Goal: Information Seeking & Learning: Check status

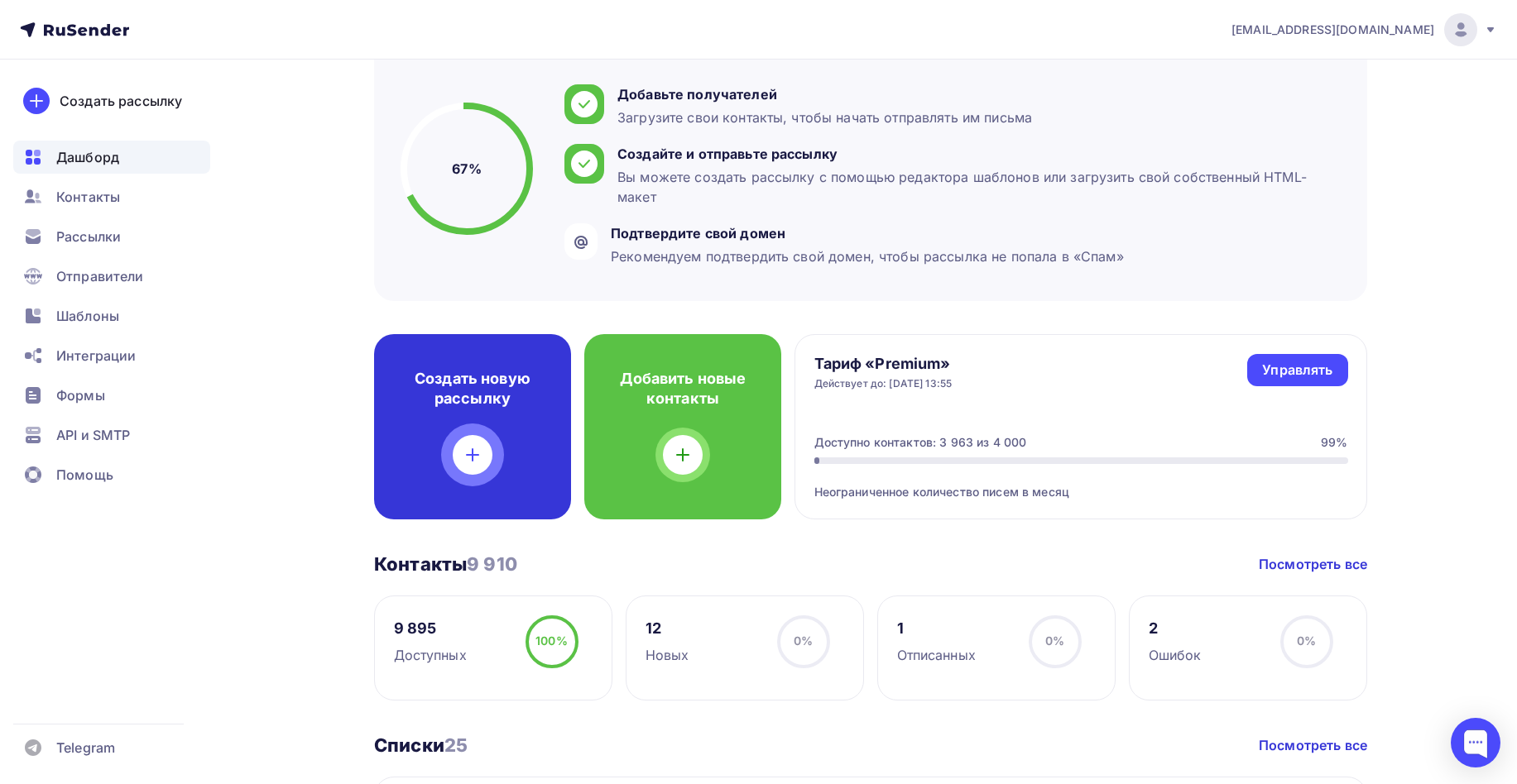
scroll to position [163, 0]
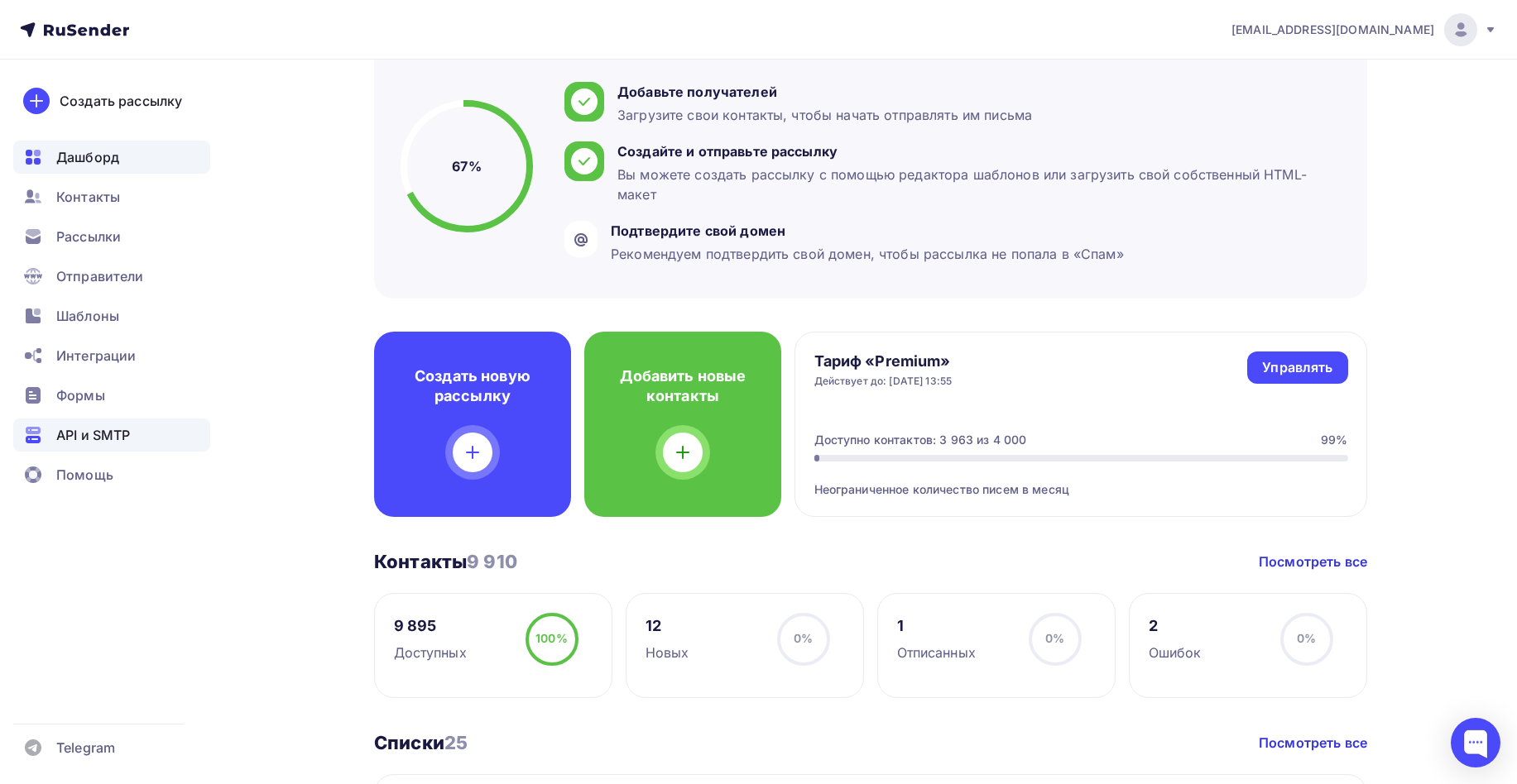
click at [69, 439] on span "API и SMTP" at bounding box center [93, 435] width 74 height 20
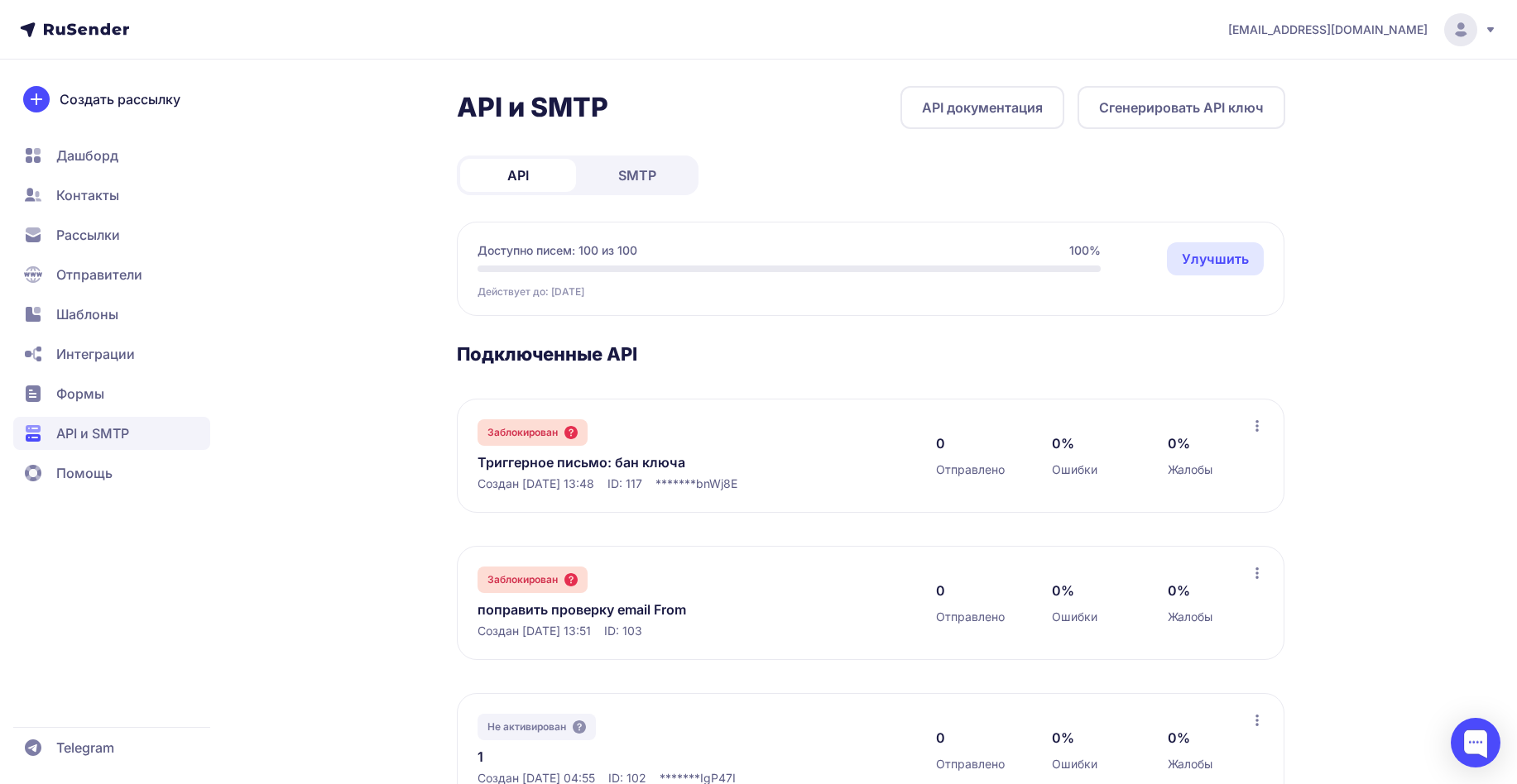
click at [568, 466] on link "Триггерное письмо: бан ключа" at bounding box center [647, 462] width 339 height 20
click at [103, 359] on span "Интеграции" at bounding box center [95, 354] width 79 height 20
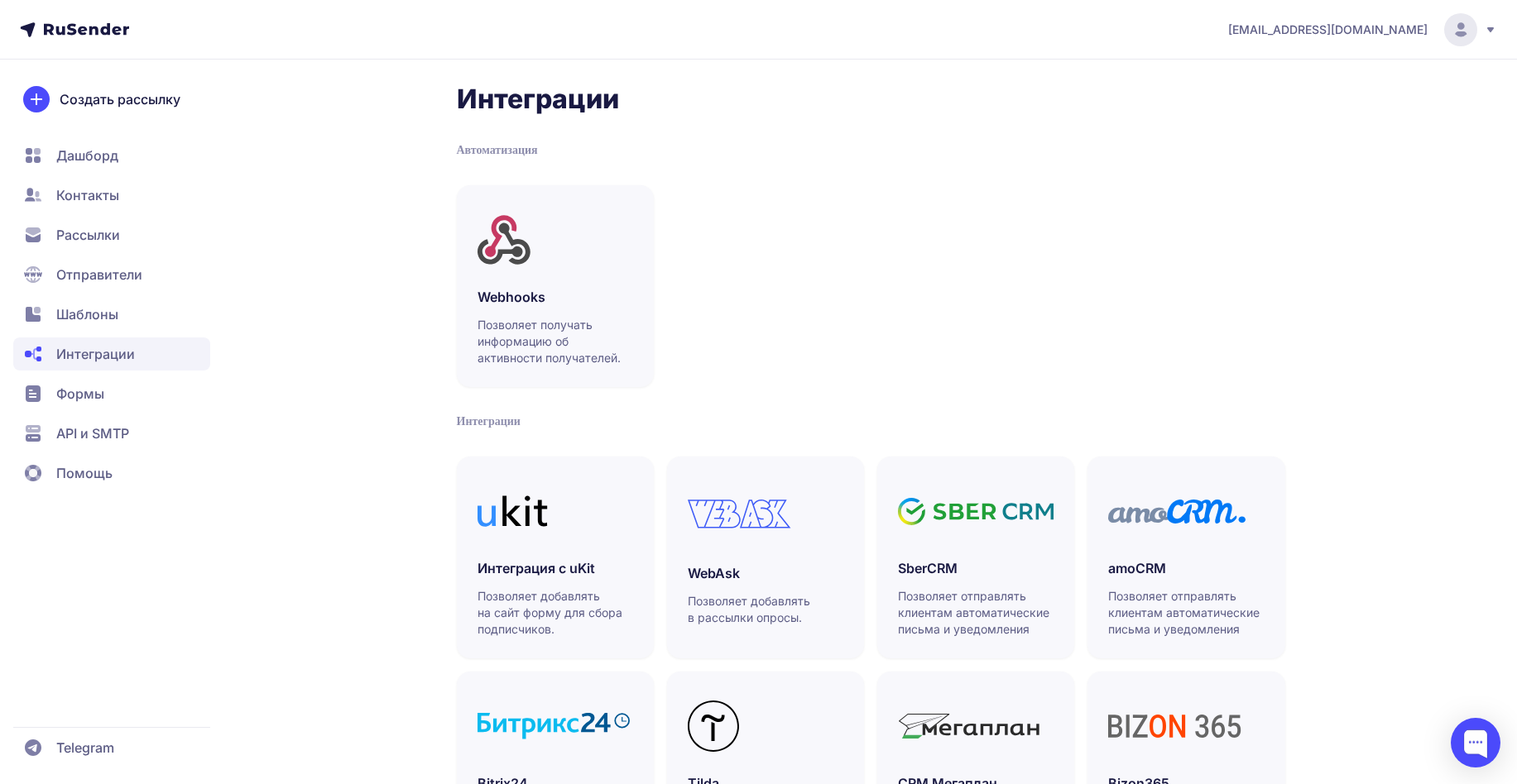
scroll to position [353, 0]
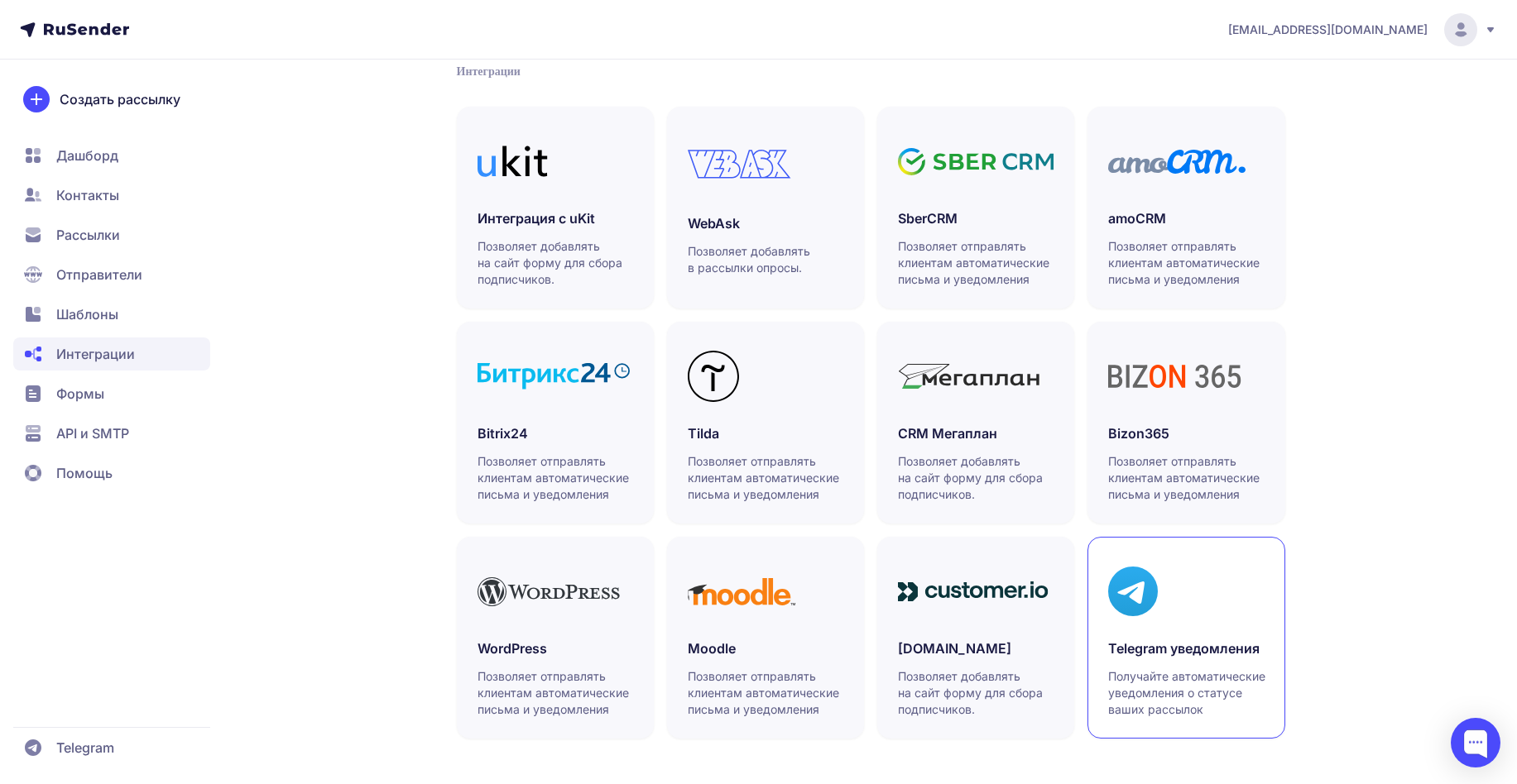
click at [1143, 581] on icon at bounding box center [1133, 591] width 50 height 50
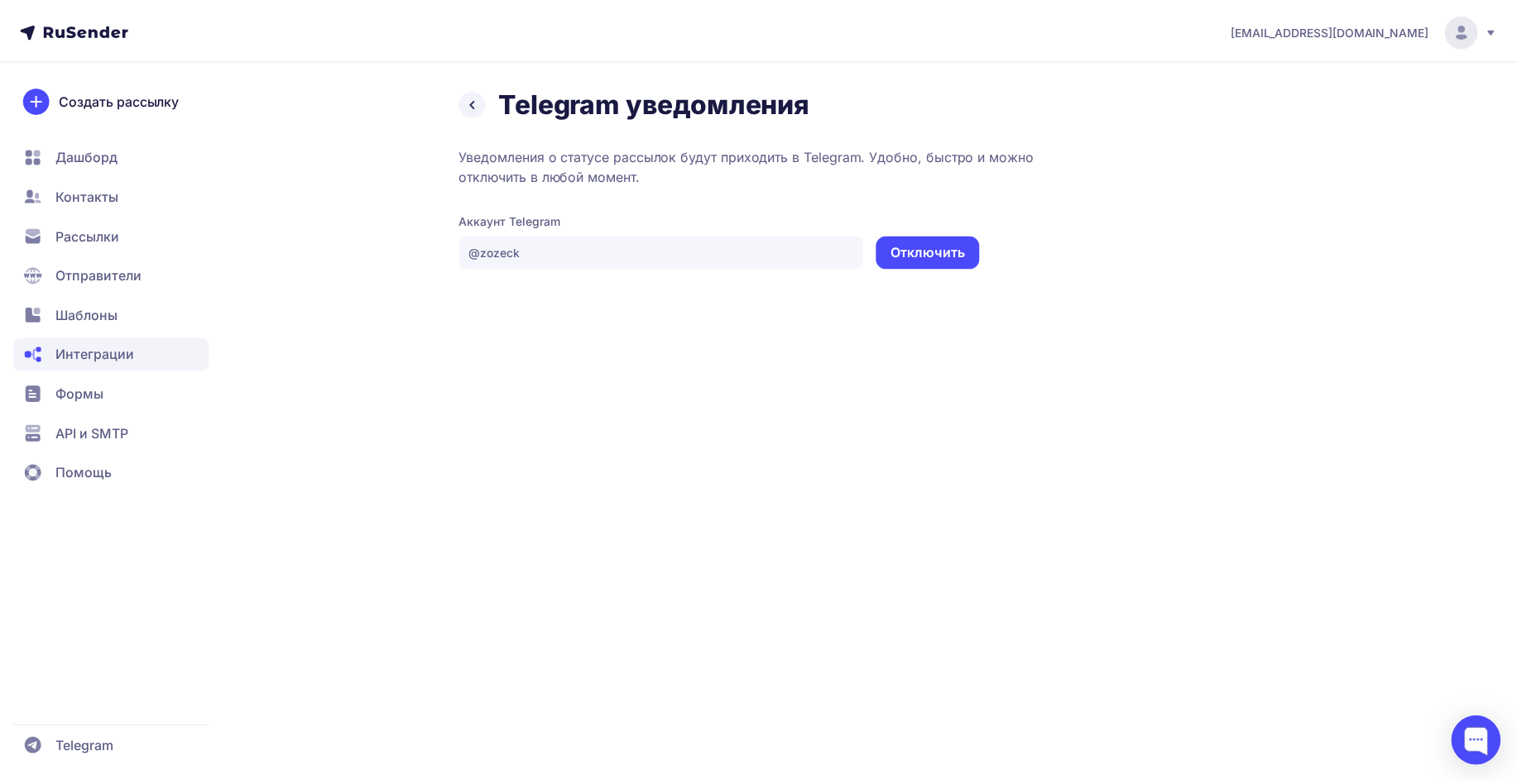
scroll to position [353, 0]
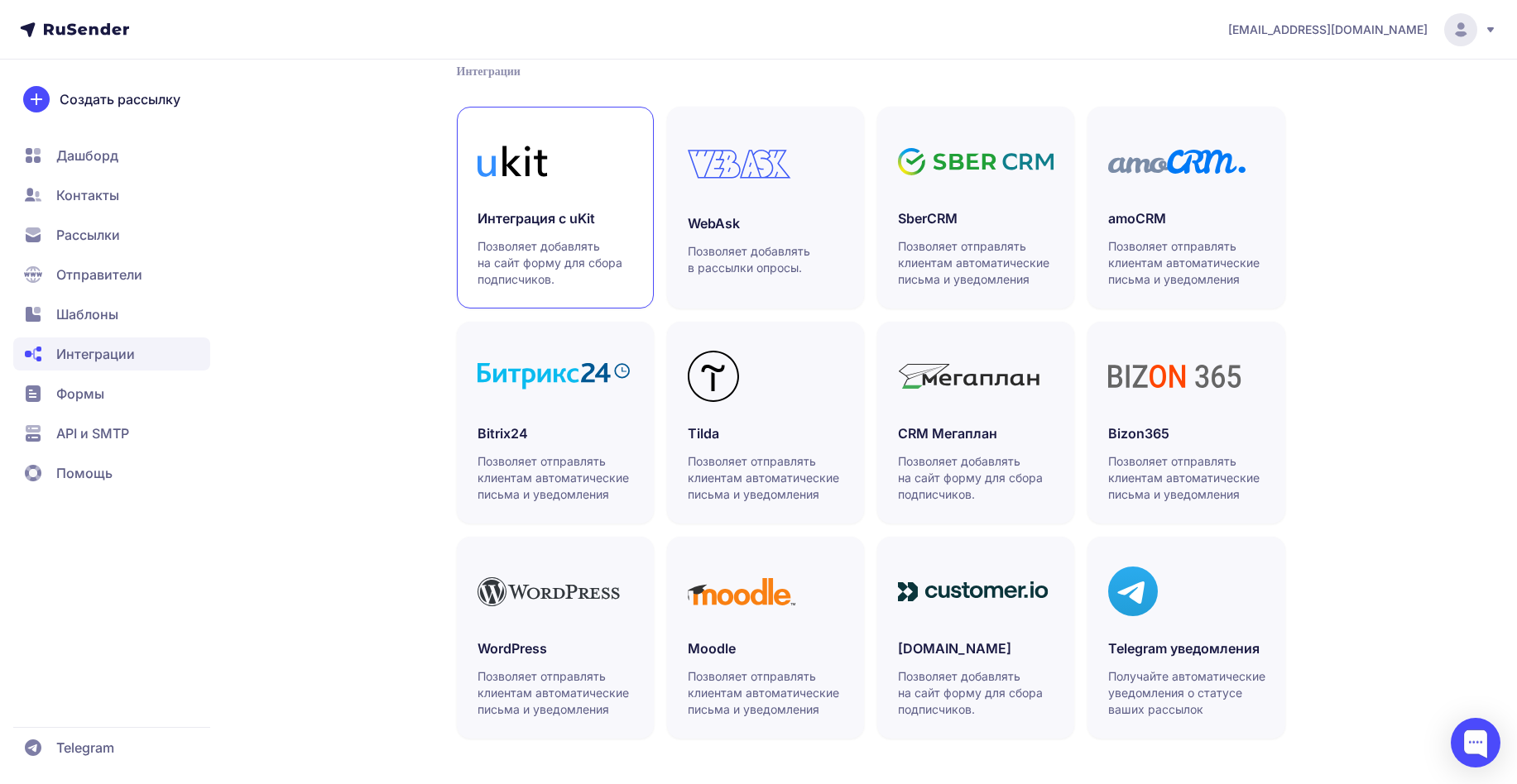
click at [601, 262] on p "Позволяет добавлять на сайт форму для сбора подписчиков." at bounding box center [556, 263] width 157 height 50
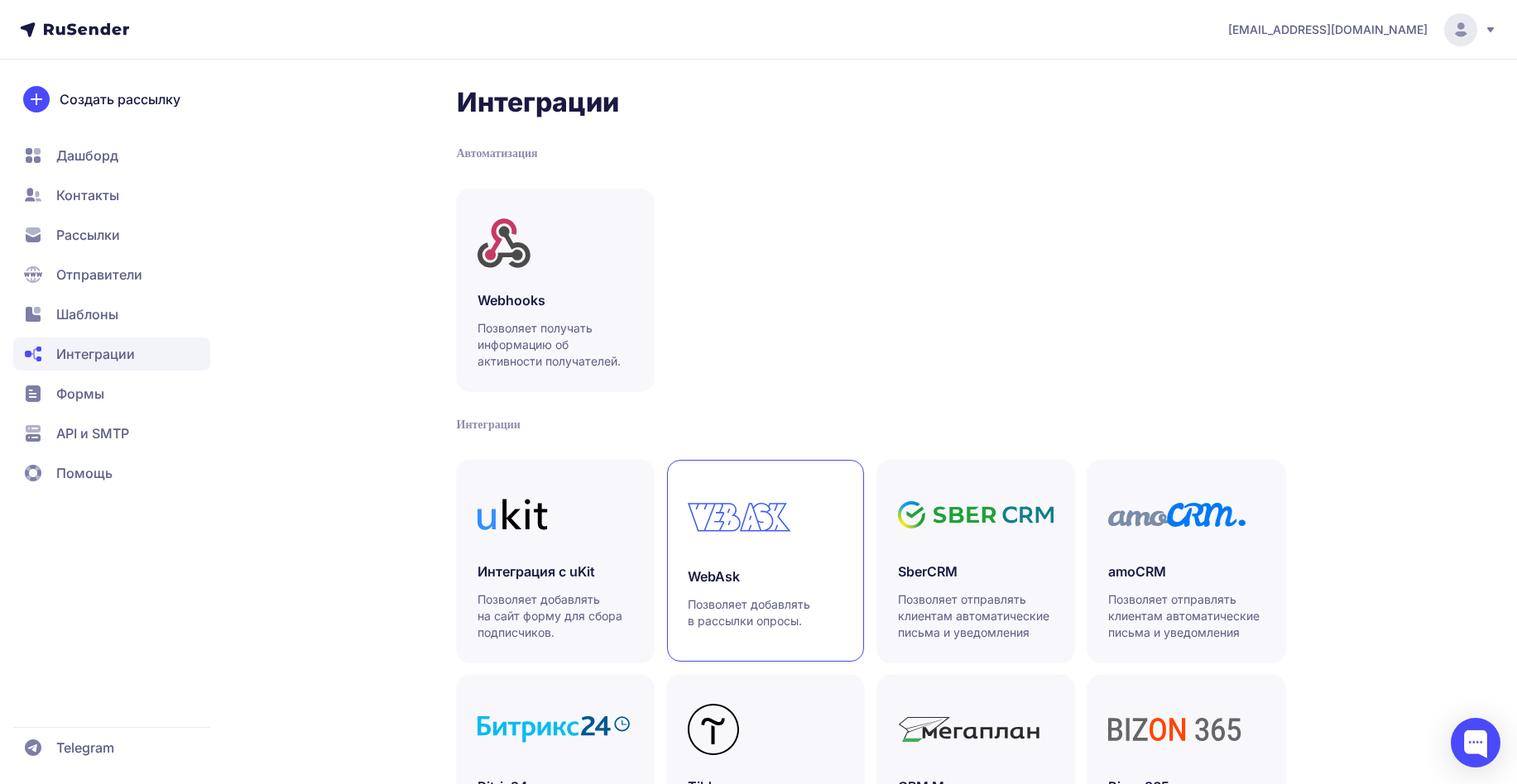
click at [783, 524] on icon at bounding box center [739, 517] width 103 height 29
click at [127, 233] on span "Рассылки" at bounding box center [112, 235] width 197 height 33
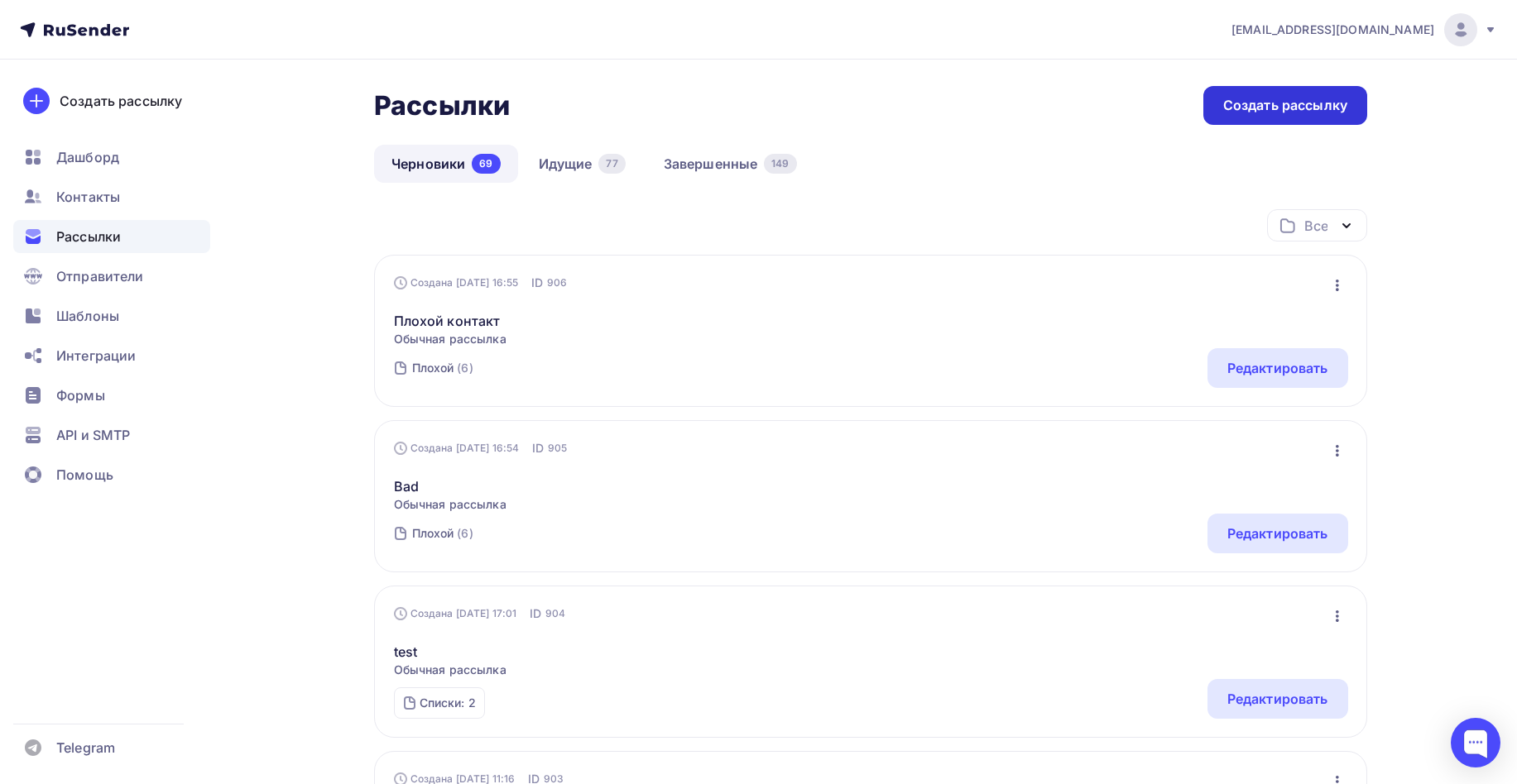
click at [1253, 93] on div "Создать рассылку" at bounding box center [1285, 105] width 164 height 39
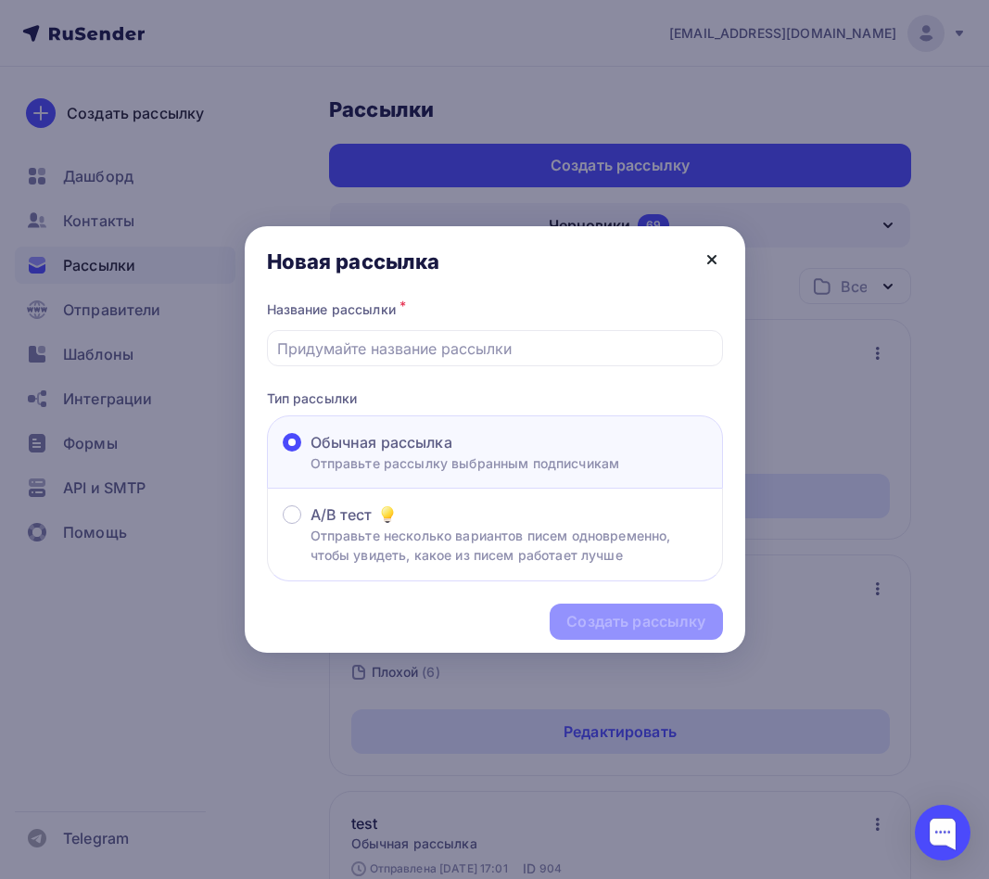
click at [712, 263] on icon at bounding box center [712, 260] width 22 height 22
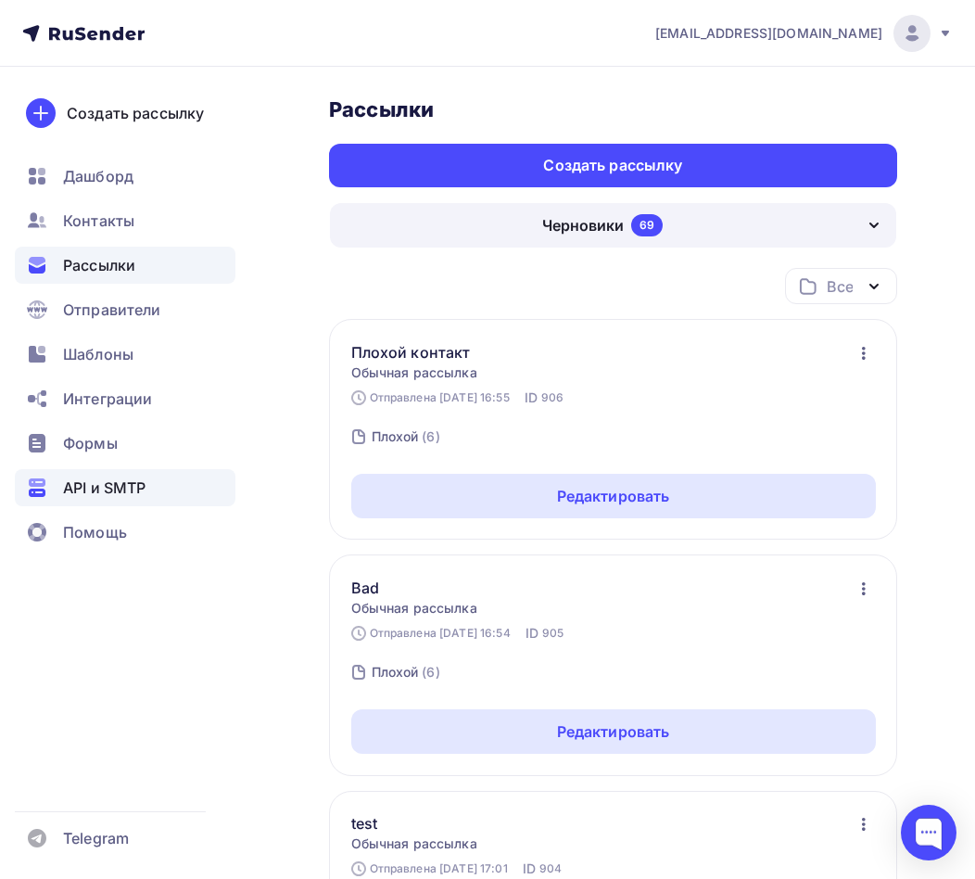
click at [119, 483] on span "API и SMTP" at bounding box center [104, 488] width 83 height 22
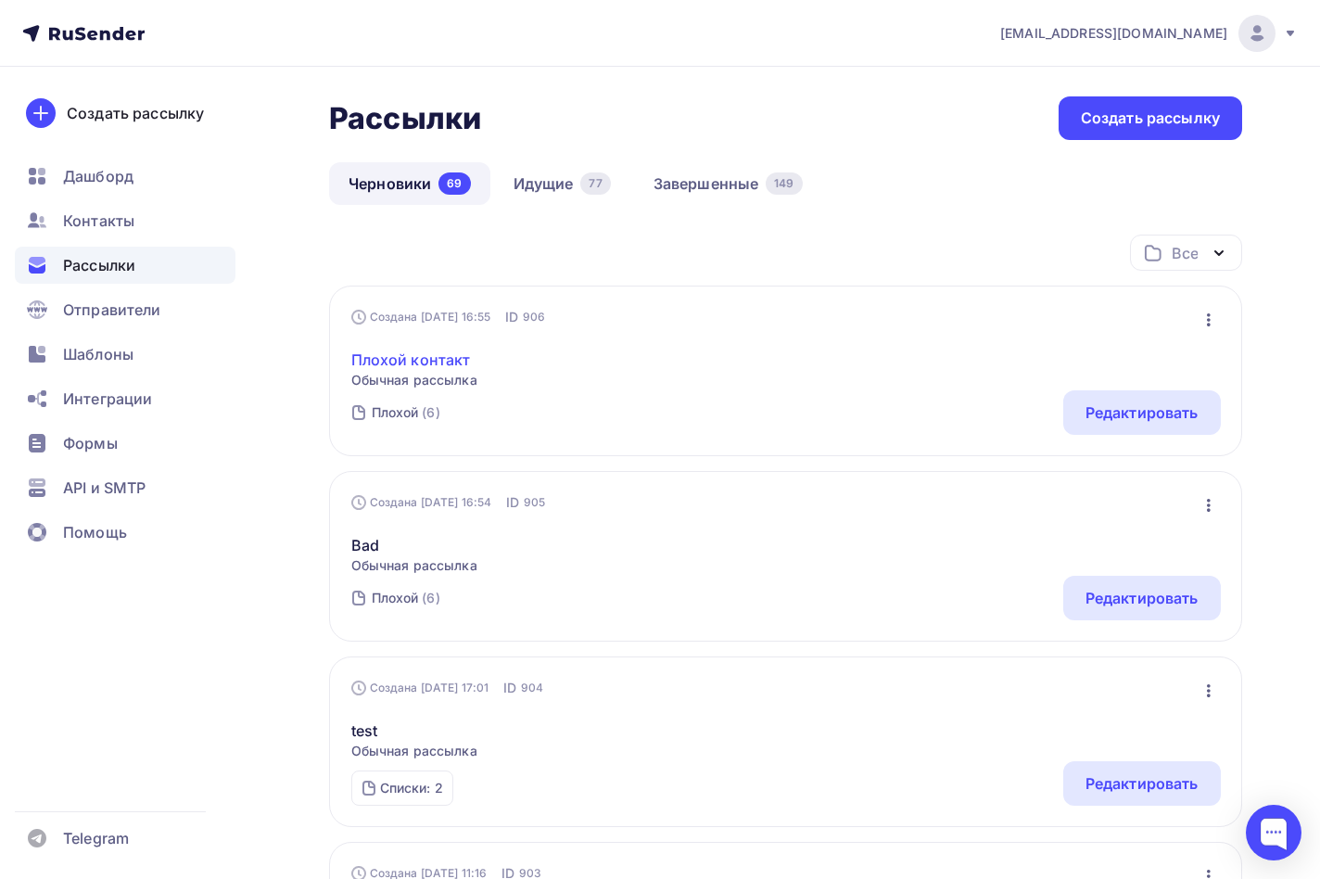
click at [439, 363] on link "Плохой контакт" at bounding box center [414, 360] width 126 height 22
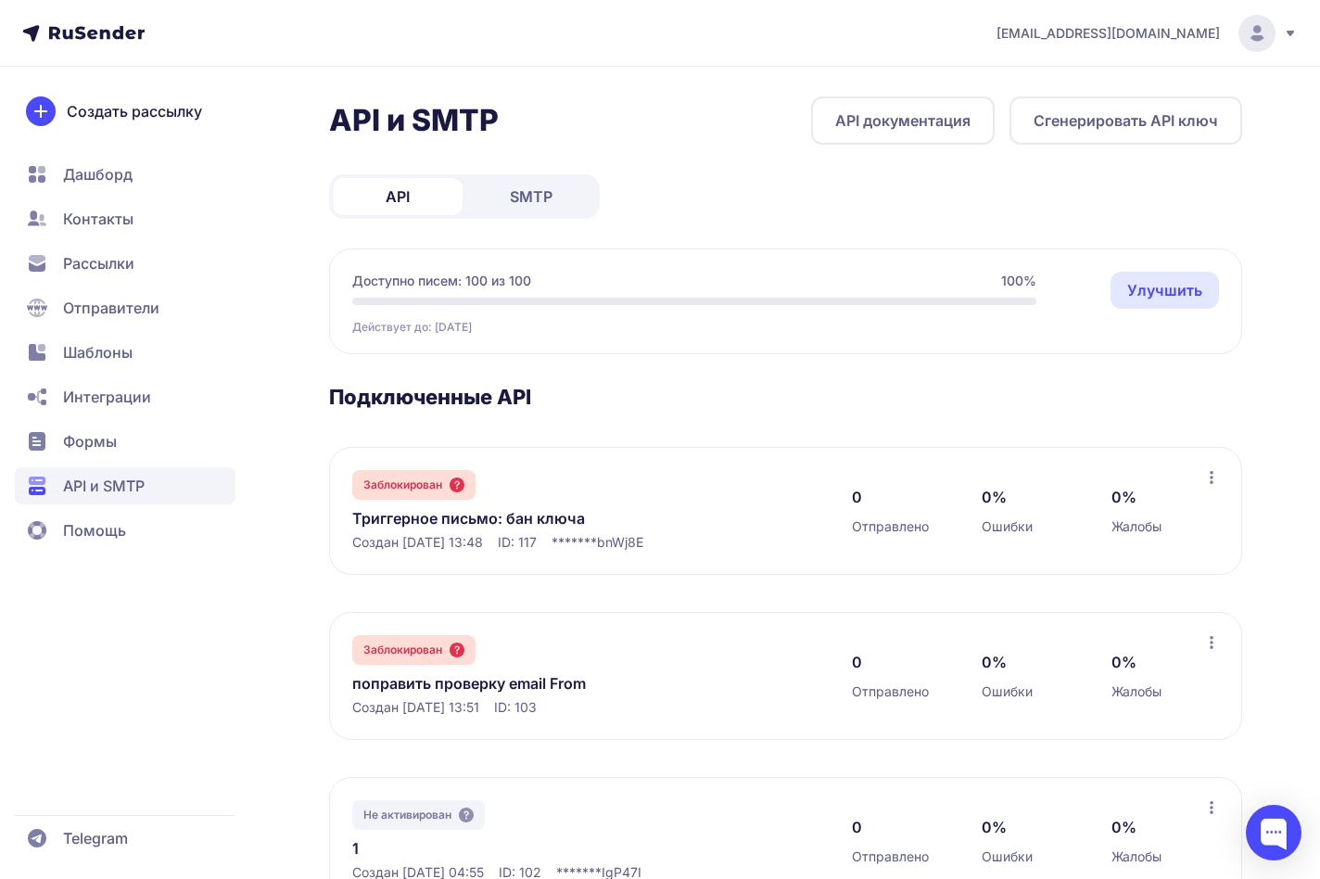
click at [453, 529] on link "Триггерное письмо: бан ключа" at bounding box center [542, 518] width 380 height 22
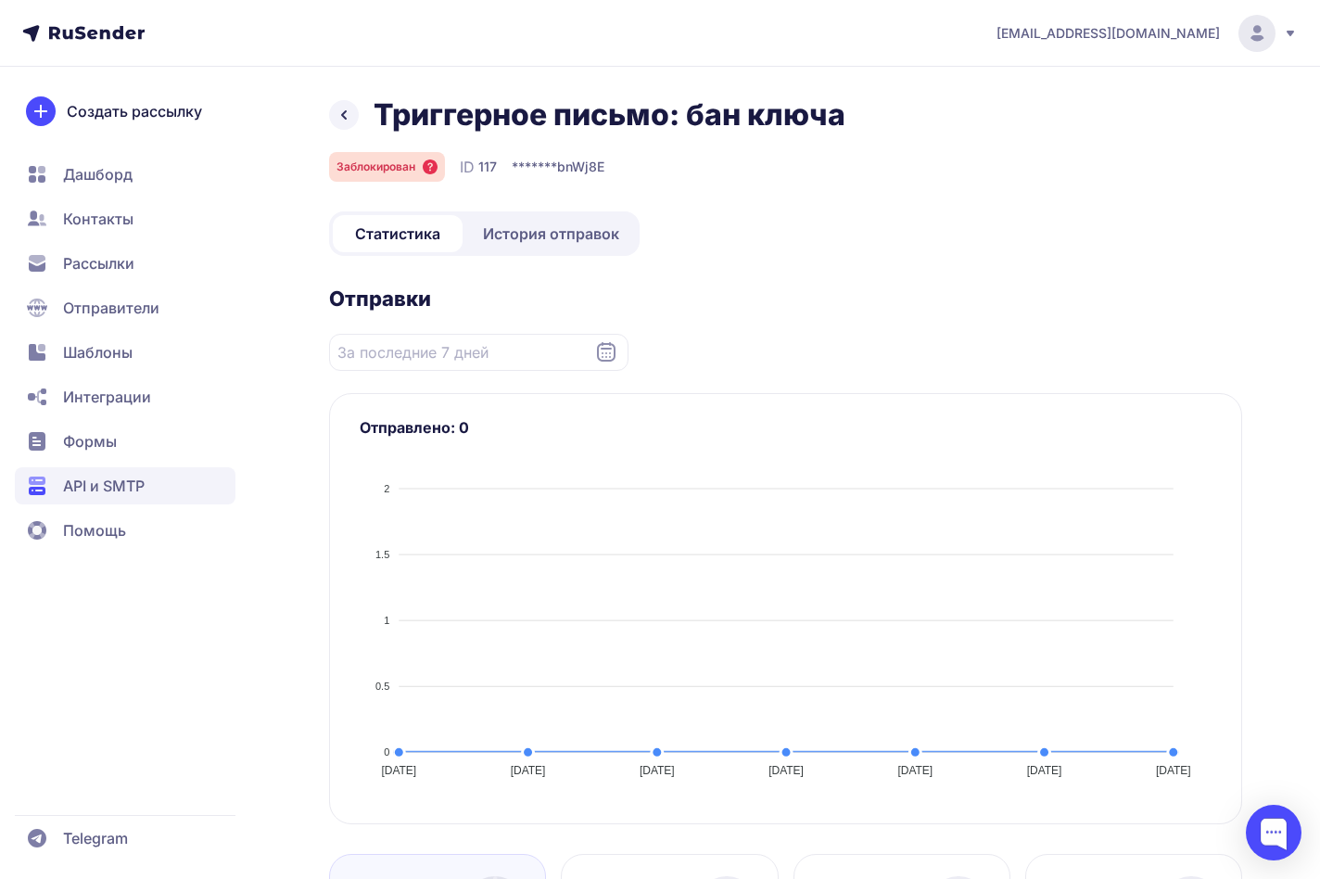
click at [567, 236] on span "История отправок" at bounding box center [551, 234] width 136 height 22
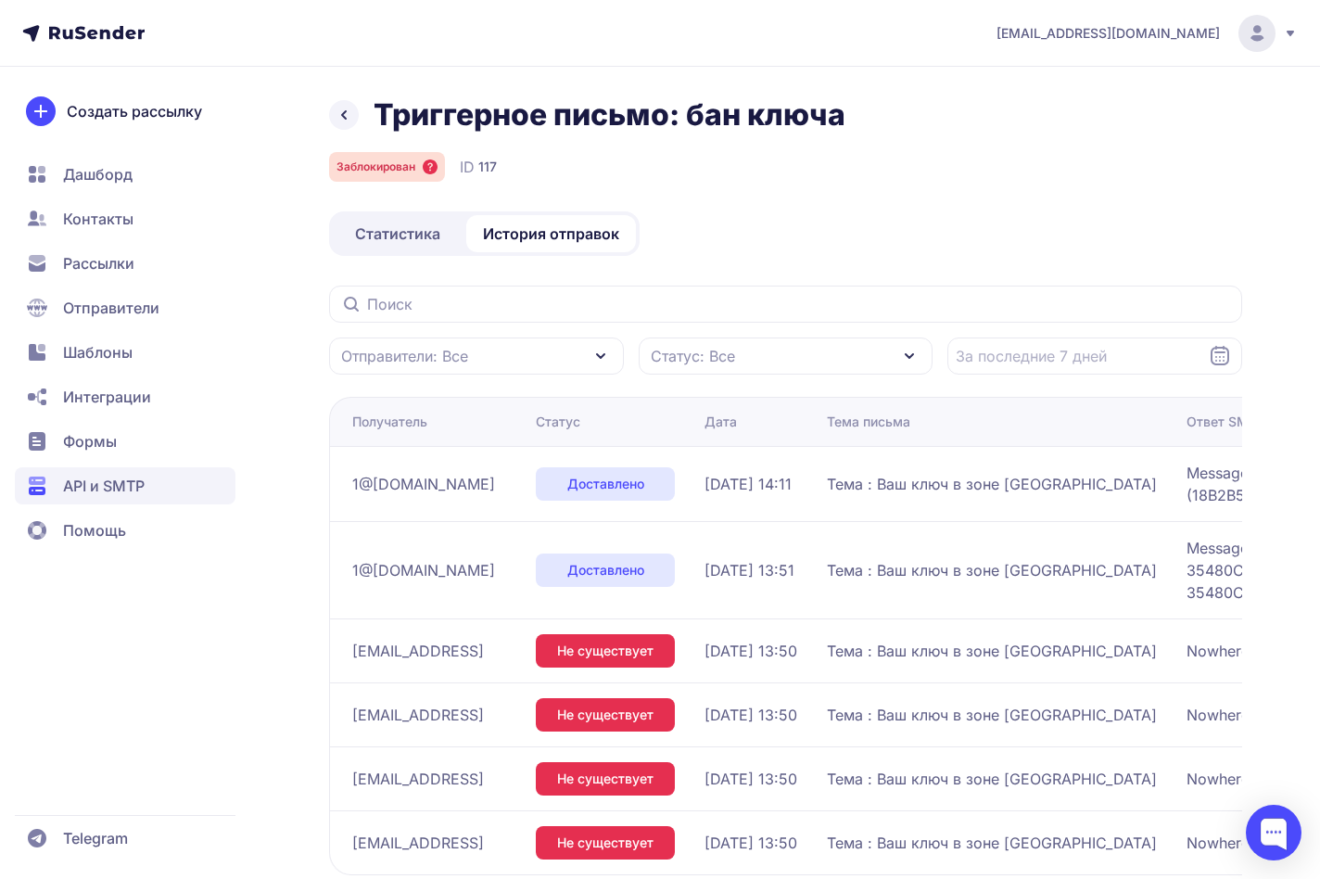
click at [518, 354] on div "Отправители: Все" at bounding box center [476, 356] width 295 height 37
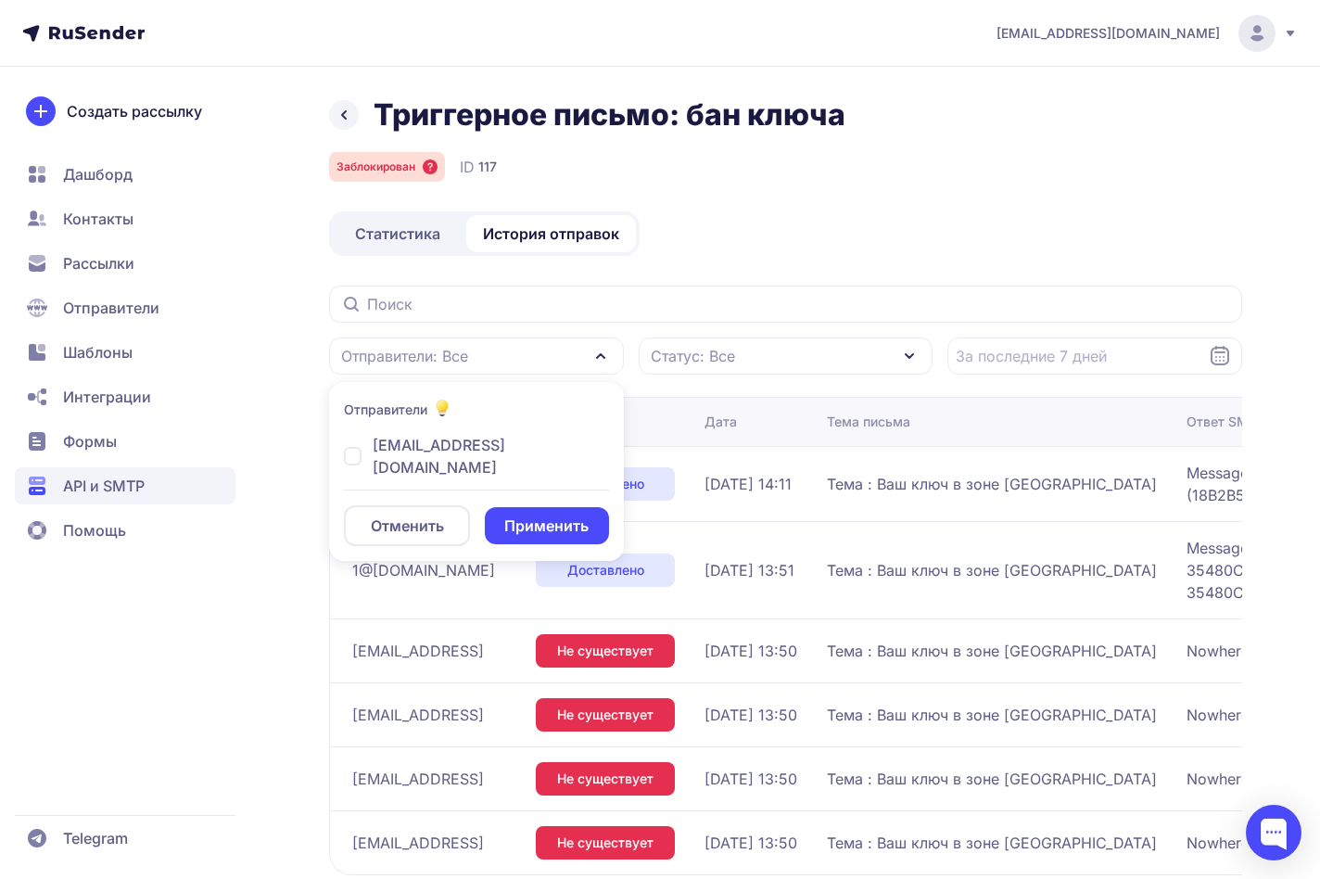
click at [312, 369] on div "Триггерное письмо: бан ключа Заблокирован ID 117 Статистика История отправок От…" at bounding box center [660, 542] width 1320 height 892
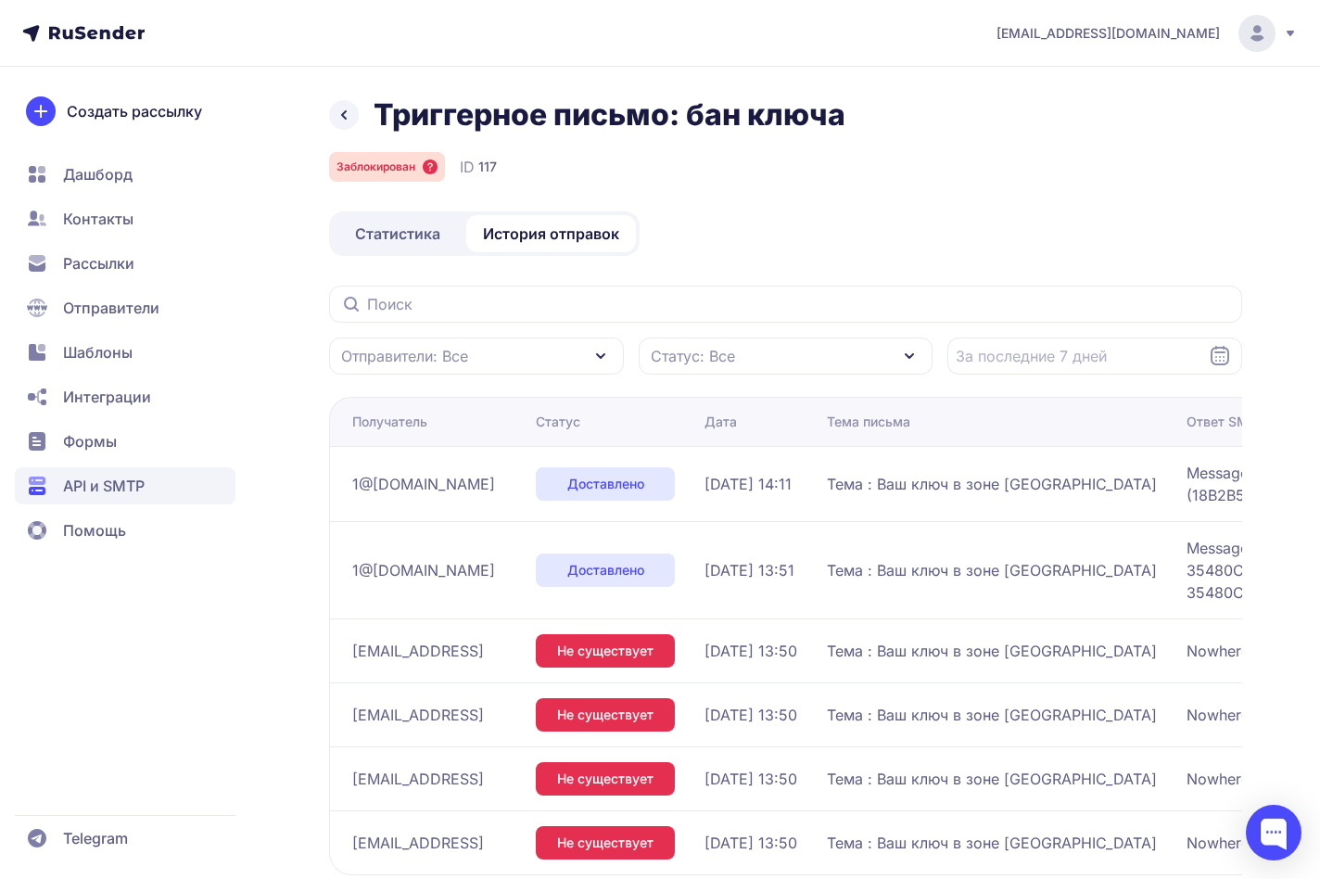
click at [340, 114] on icon at bounding box center [344, 115] width 22 height 22
